Goal: Entertainment & Leisure: Consume media (video, audio)

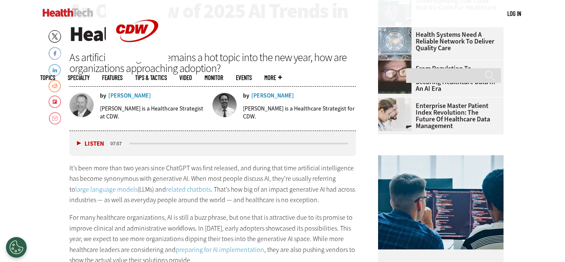
scroll to position [335, 0]
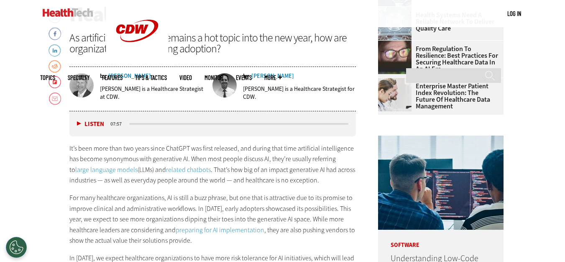
click at [78, 125] on button "Listen" at bounding box center [90, 124] width 27 height 6
click at [78, 125] on button "Pause" at bounding box center [90, 123] width 26 height 6
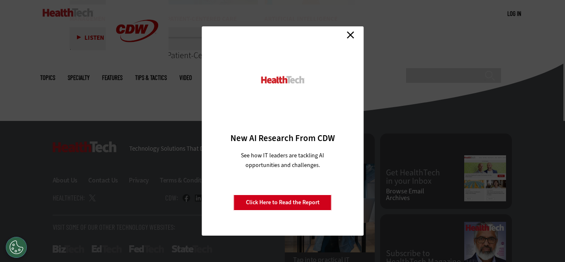
scroll to position [2144, 0]
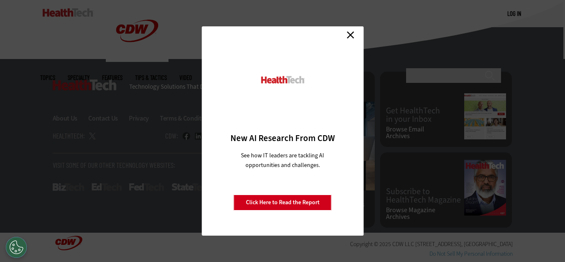
click at [350, 35] on link "Close" at bounding box center [350, 34] width 13 height 13
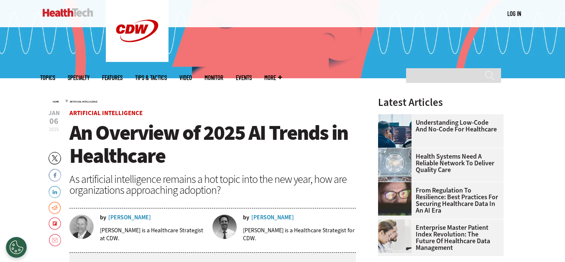
scroll to position [209, 0]
